Goal: Use online tool/utility: Utilize a website feature to perform a specific function

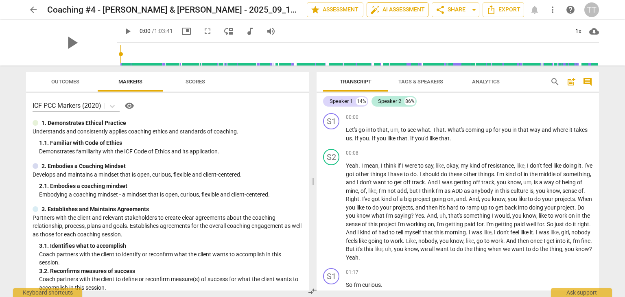
click at [381, 11] on span "auto_fix_high AI Assessment" at bounding box center [398, 10] width 55 height 10
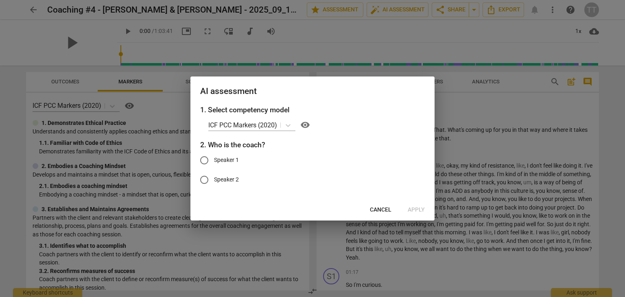
click at [377, 208] on span "Cancel" at bounding box center [381, 210] width 22 height 8
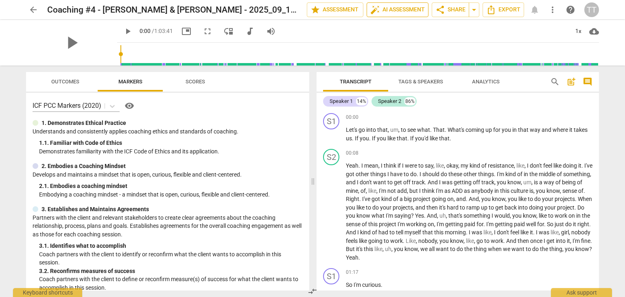
click at [400, 7] on span "auto_fix_high AI Assessment" at bounding box center [398, 10] width 55 height 10
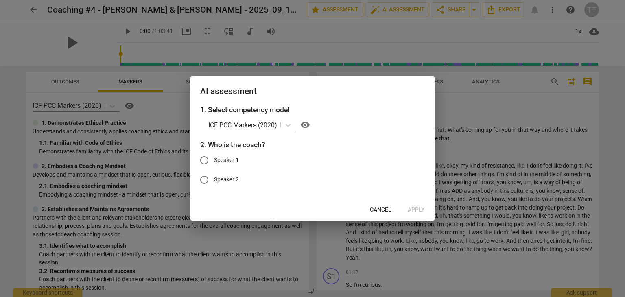
click at [233, 158] on span "Speaker 1" at bounding box center [226, 160] width 25 height 9
click at [214, 158] on input "Speaker 1" at bounding box center [205, 161] width 20 height 20
radio input "true"
click at [426, 213] on button "Apply" at bounding box center [416, 210] width 30 height 15
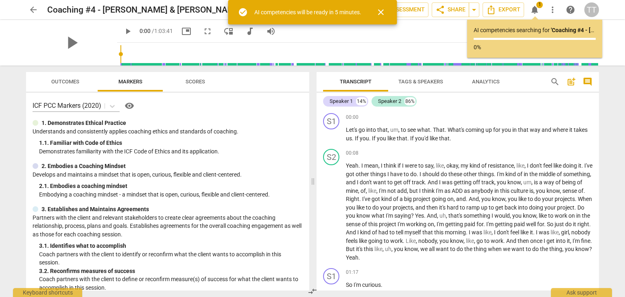
click at [487, 83] on span "Analytics" at bounding box center [486, 82] width 28 height 6
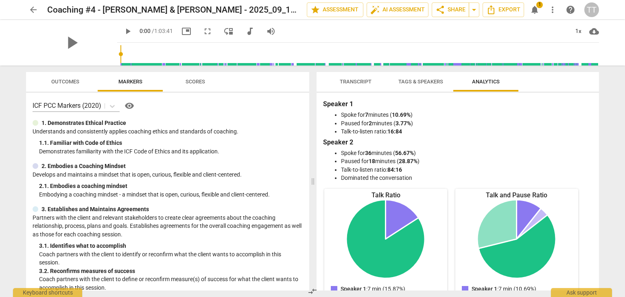
click at [351, 85] on span "Transcript" at bounding box center [355, 82] width 51 height 11
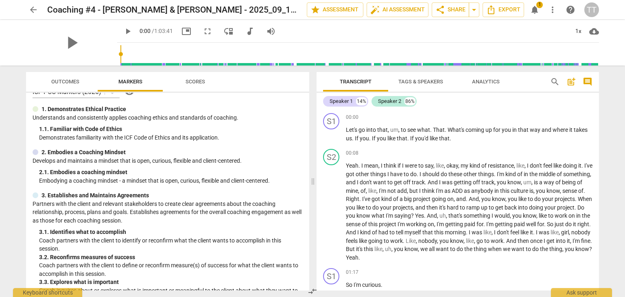
scroll to position [14, 0]
click at [70, 82] on span "Outcomes" at bounding box center [65, 82] width 28 height 6
